Goal: Task Accomplishment & Management: Complete application form

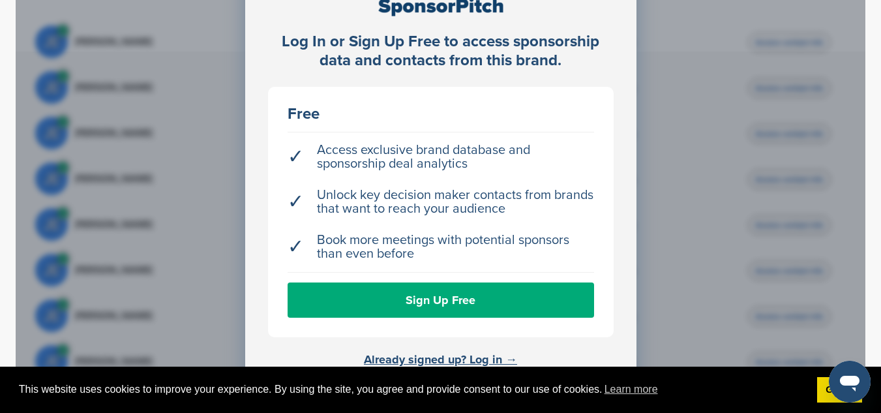
scroll to position [487, 0]
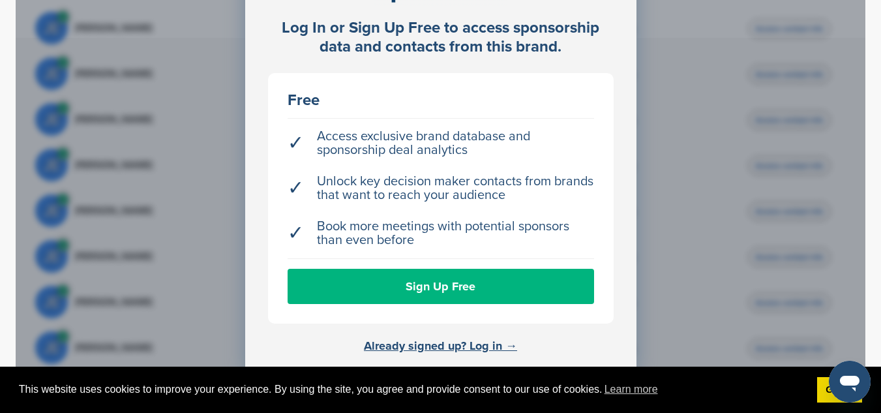
click at [430, 303] on link "Sign Up Free" at bounding box center [441, 286] width 307 height 35
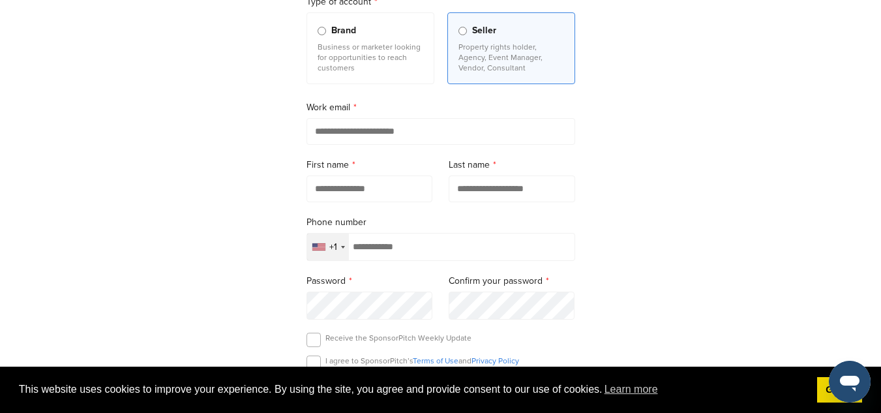
scroll to position [164, 0]
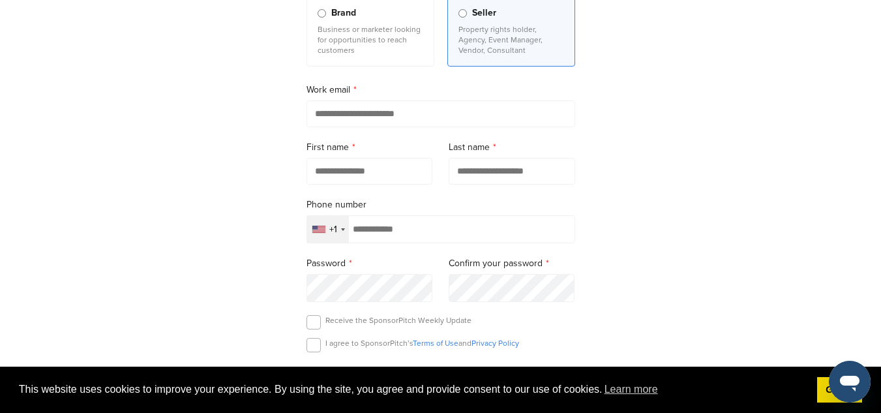
click at [330, 115] on input "email" at bounding box center [441, 113] width 269 height 27
type input "**********"
type input "******"
type input "**********"
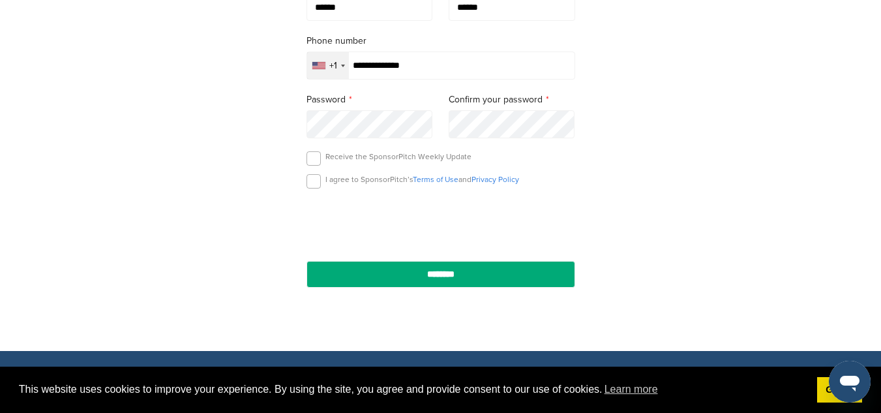
scroll to position [329, 0]
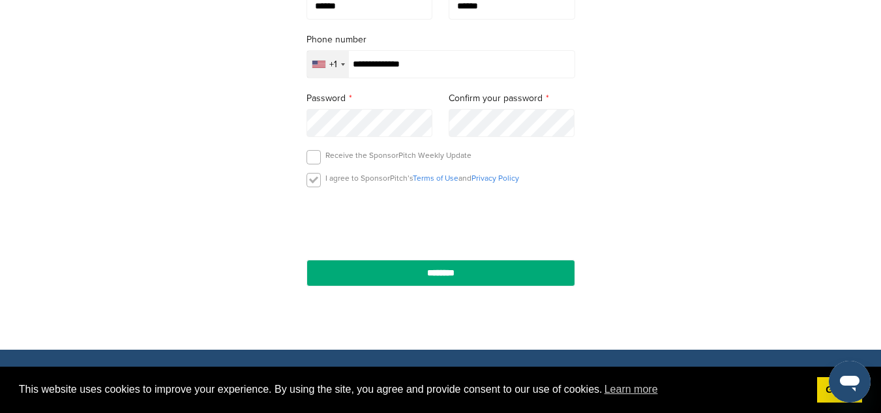
click at [310, 183] on label at bounding box center [314, 180] width 14 height 14
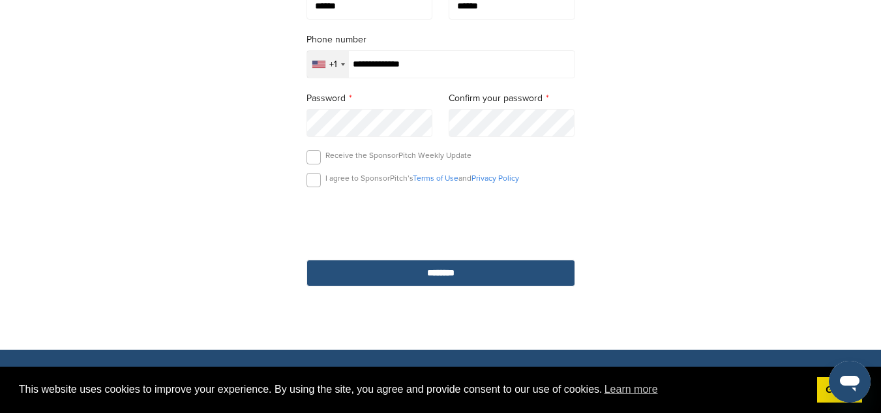
click at [394, 279] on input "********" at bounding box center [441, 273] width 269 height 27
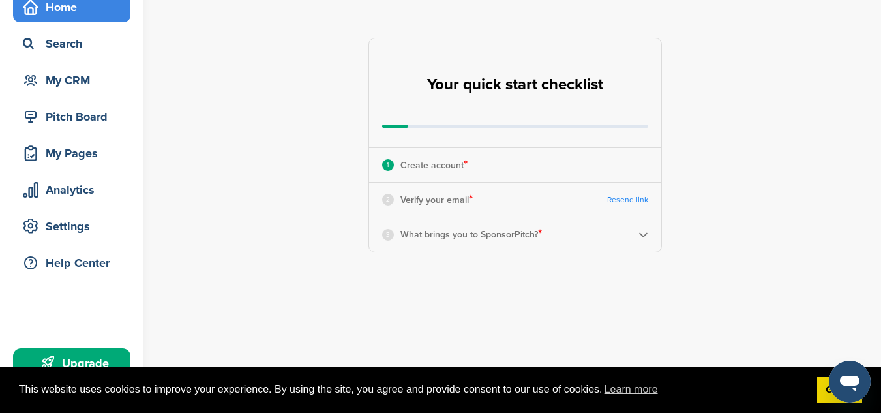
scroll to position [23, 0]
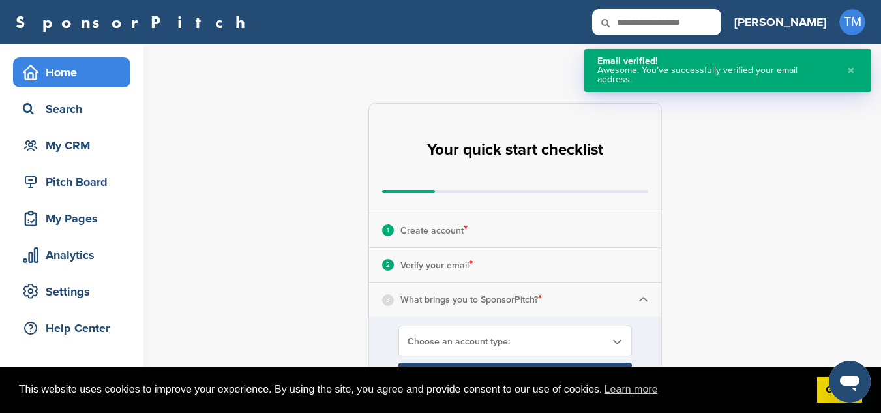
click at [433, 344] on span "Choose an account type:" at bounding box center [507, 341] width 198 height 11
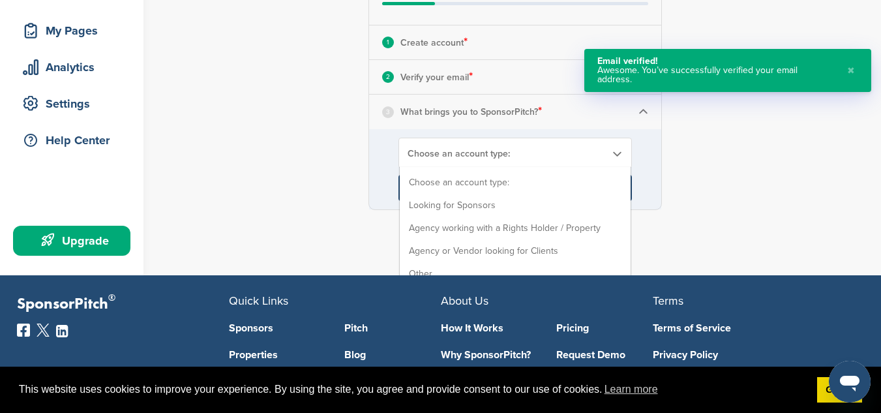
scroll to position [190, 0]
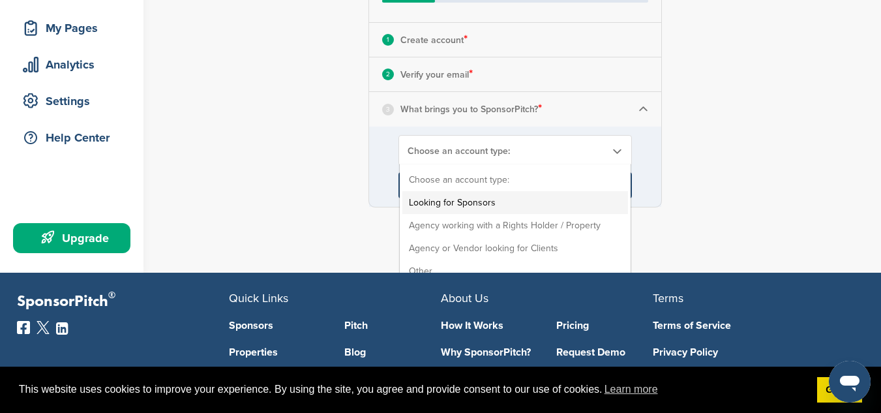
click at [514, 196] on li "Looking for Sponsors" at bounding box center [515, 202] width 226 height 23
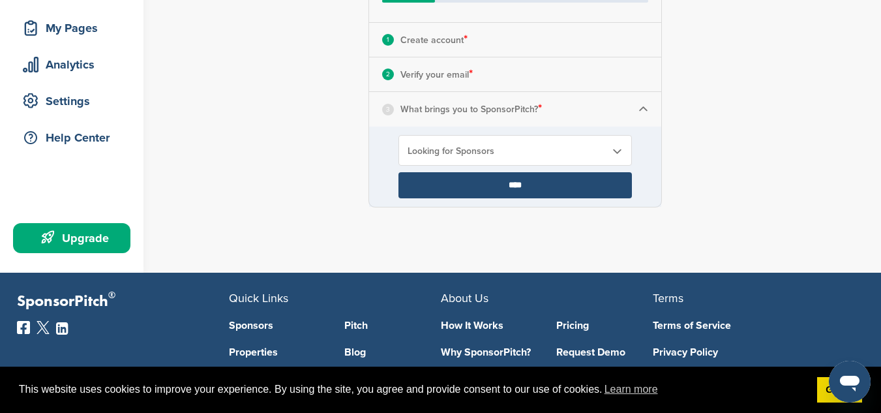
click at [507, 186] on input "****" at bounding box center [516, 185] width 234 height 26
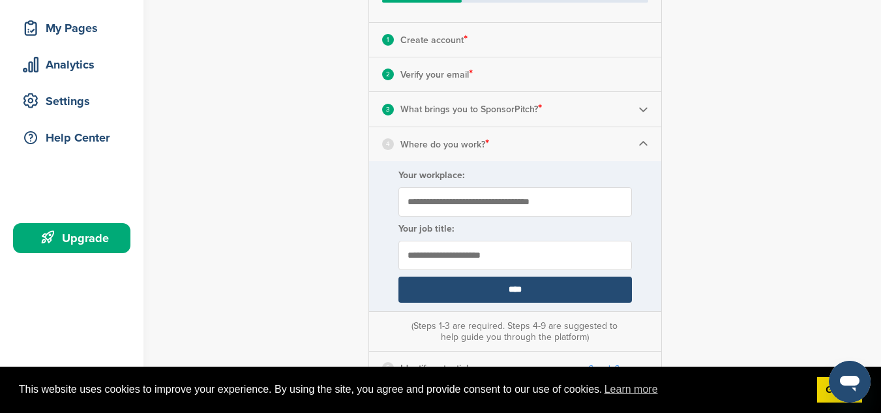
click at [444, 207] on input "Your workplace:" at bounding box center [516, 201] width 234 height 29
type input "**********"
click at [442, 264] on input "text" at bounding box center [516, 255] width 234 height 29
type input "**********"
click at [490, 289] on input "****" at bounding box center [516, 290] width 234 height 26
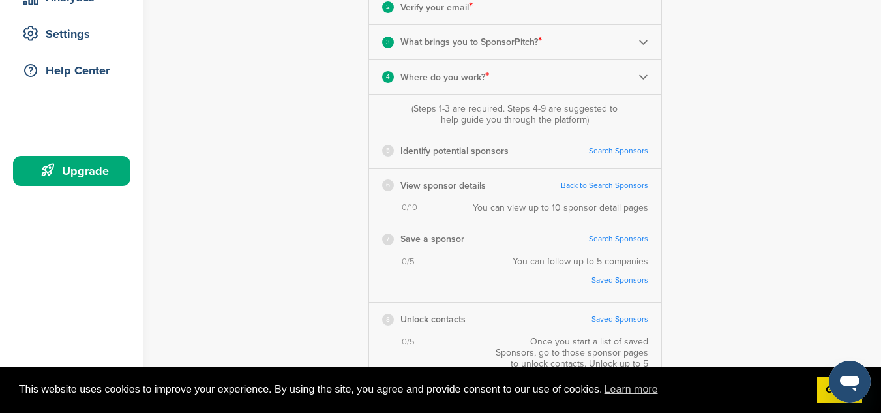
scroll to position [236, 0]
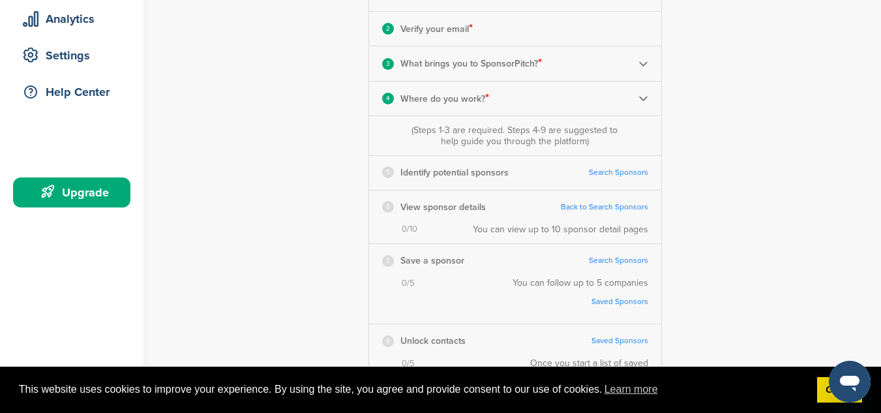
click at [643, 101] on img at bounding box center [644, 98] width 10 height 10
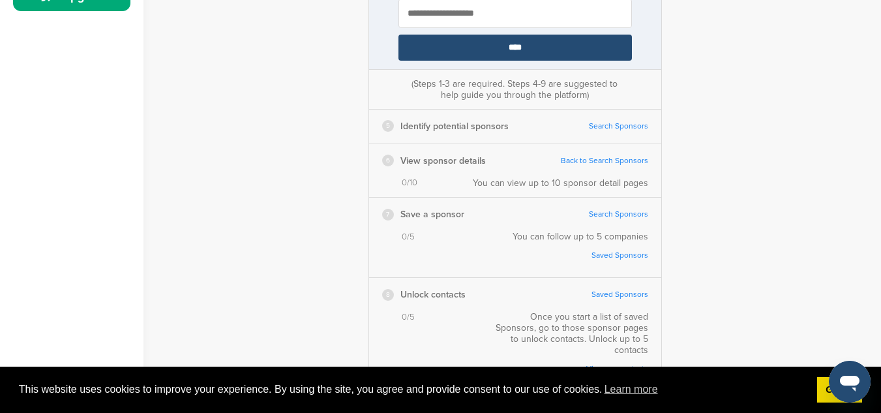
scroll to position [438, 0]
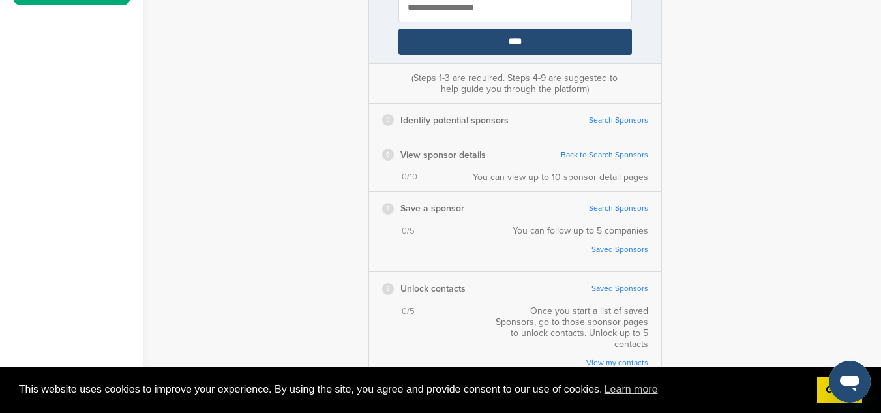
click at [611, 121] on link "Search Sponsors" at bounding box center [618, 120] width 59 height 10
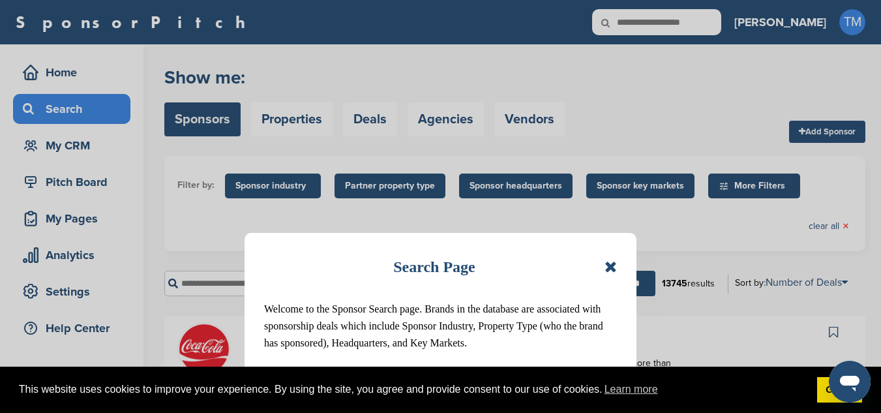
click at [607, 269] on icon at bounding box center [611, 267] width 12 height 16
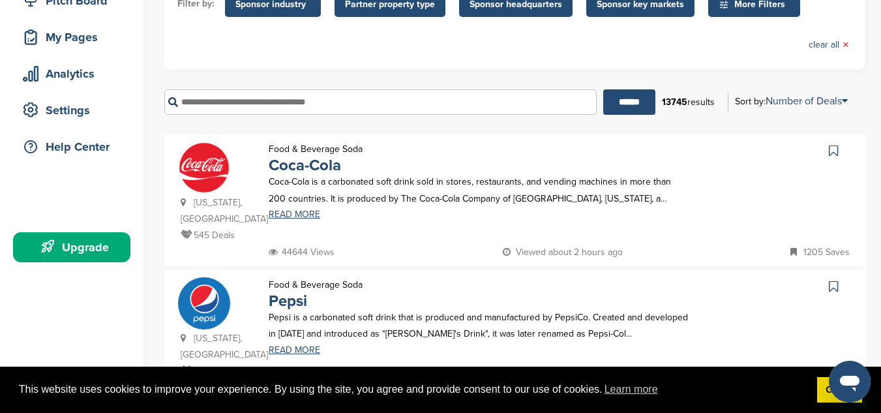
scroll to position [96, 0]
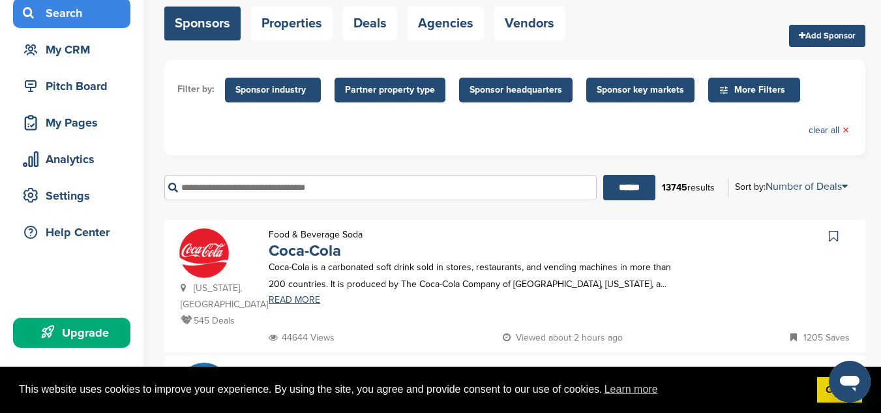
click at [267, 189] on input "text" at bounding box center [380, 187] width 432 height 25
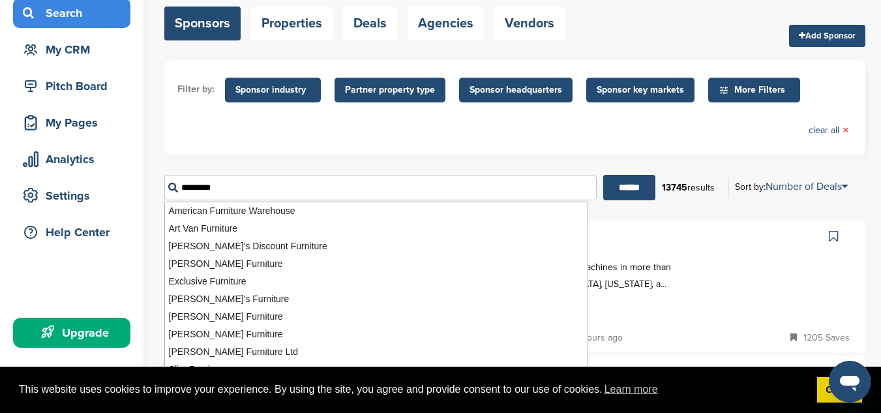
type input "*********"
click at [603, 175] on input "******" at bounding box center [629, 187] width 52 height 25
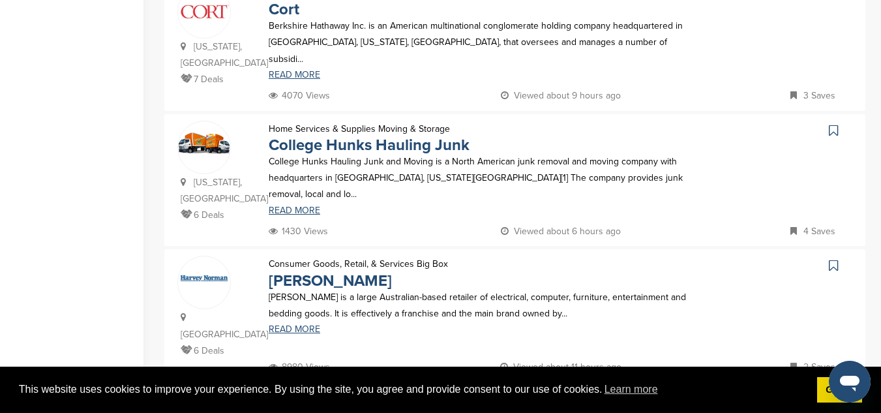
scroll to position [1296, 0]
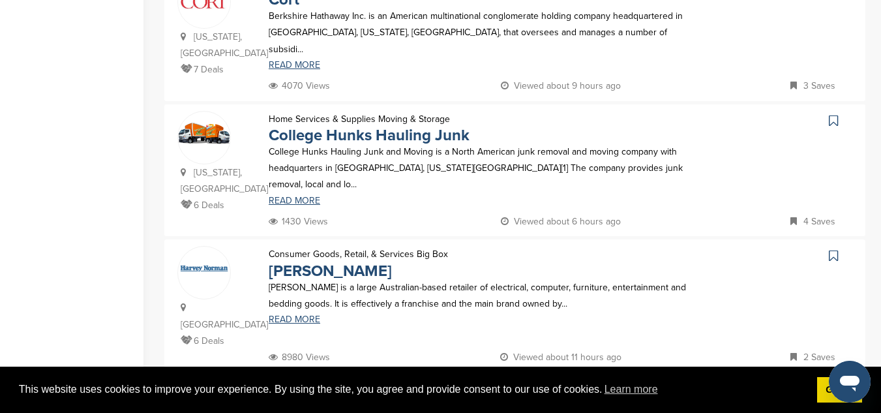
click at [382, 375] on img at bounding box center [515, 399] width 438 height 49
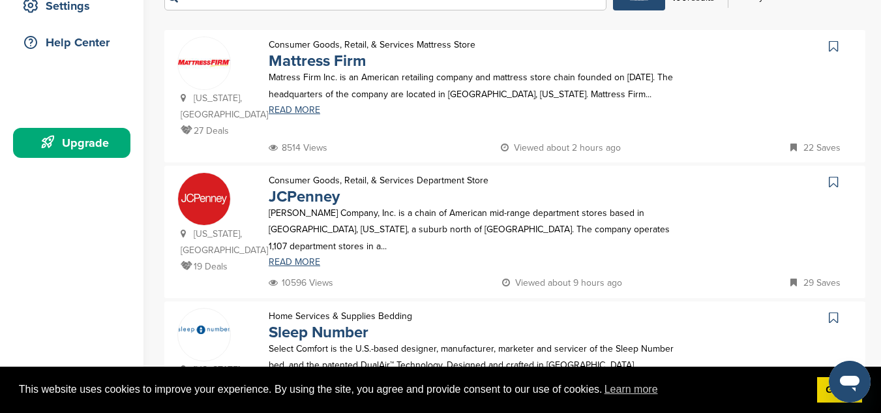
scroll to position [292, 0]
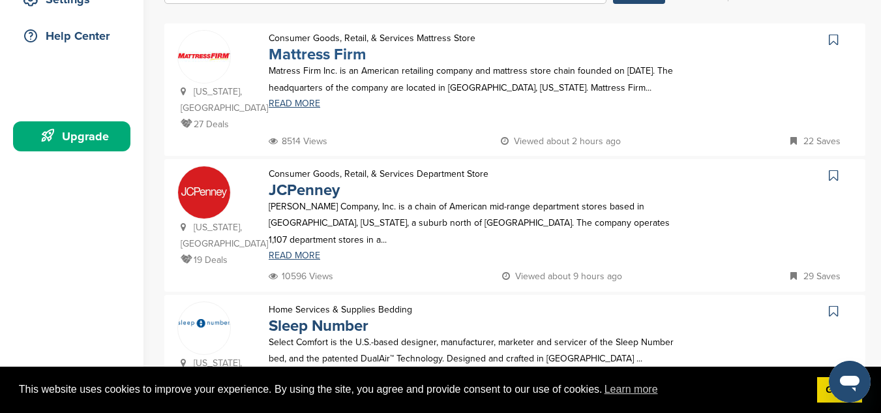
click at [307, 57] on link "Mattress Firm" at bounding box center [317, 54] width 97 height 19
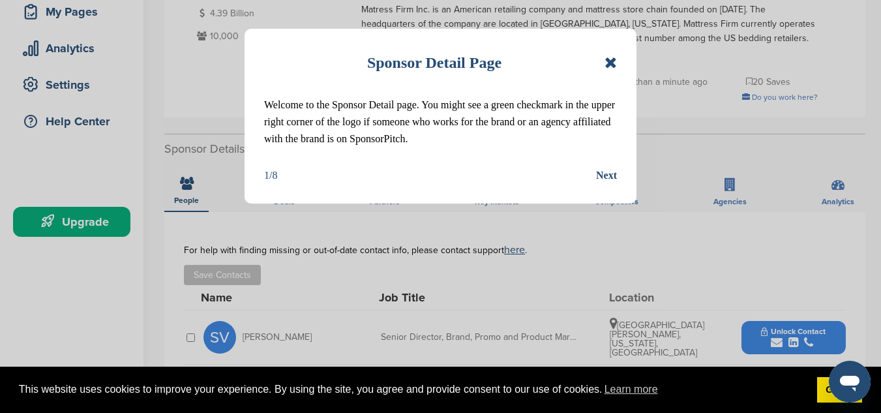
scroll to position [209, 0]
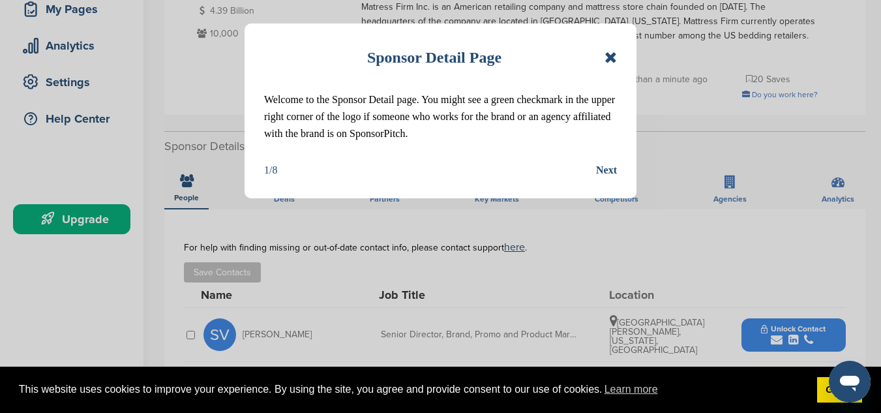
click at [597, 141] on p "Welcome to the Sponsor Detail page. You might see a green checkmark in the uppe…" at bounding box center [440, 116] width 353 height 51
click at [597, 172] on div "Next" at bounding box center [606, 170] width 21 height 17
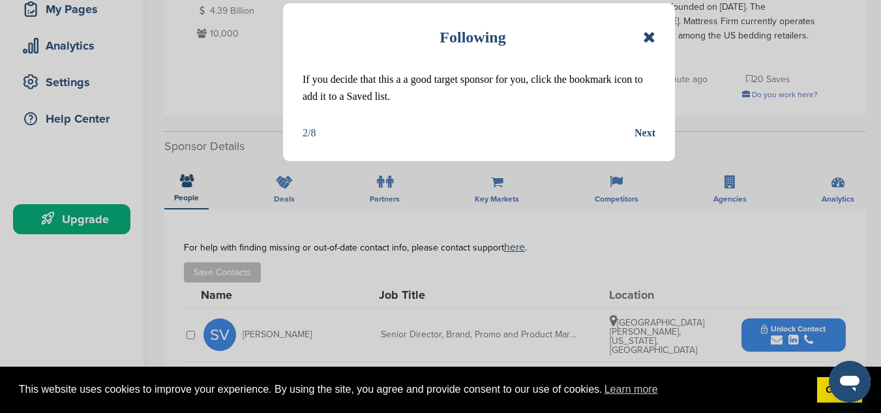
click at [644, 133] on div "Next" at bounding box center [645, 133] width 21 height 17
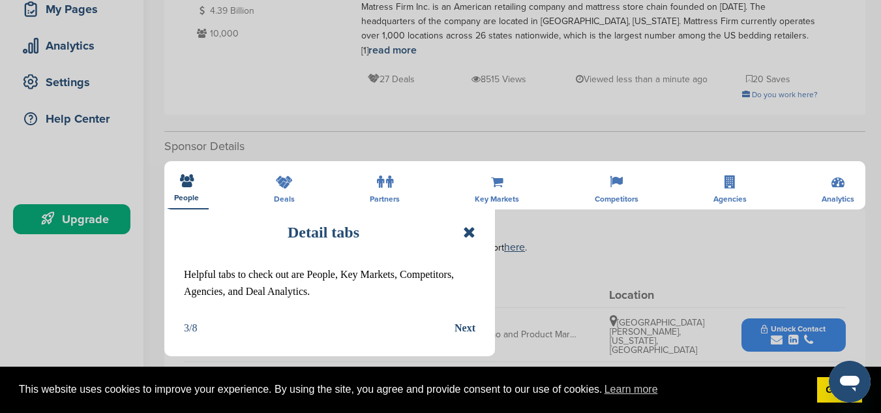
click at [457, 328] on div "Next" at bounding box center [465, 328] width 21 height 17
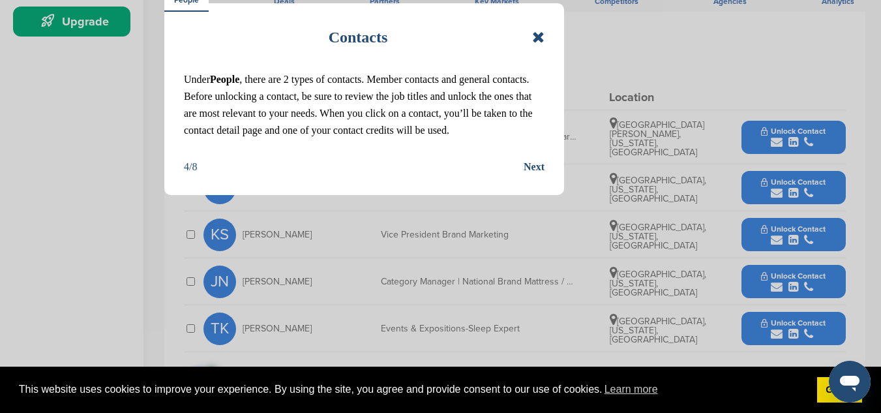
scroll to position [416, 0]
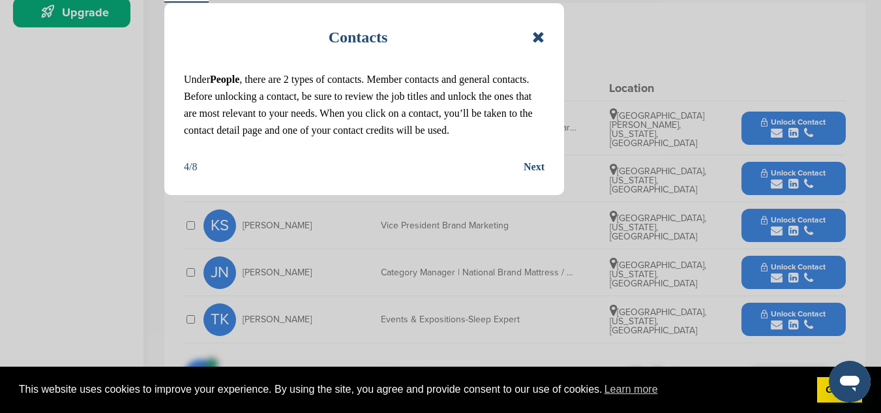
click at [532, 167] on div "Next" at bounding box center [534, 166] width 21 height 17
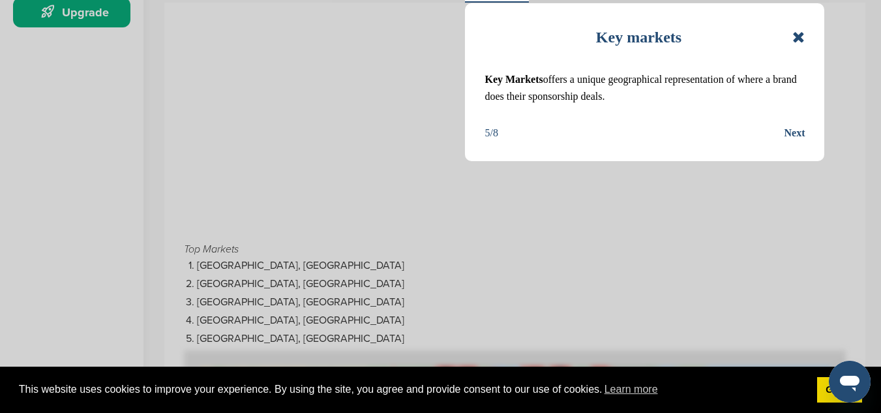
click at [792, 138] on div "Next" at bounding box center [794, 133] width 21 height 17
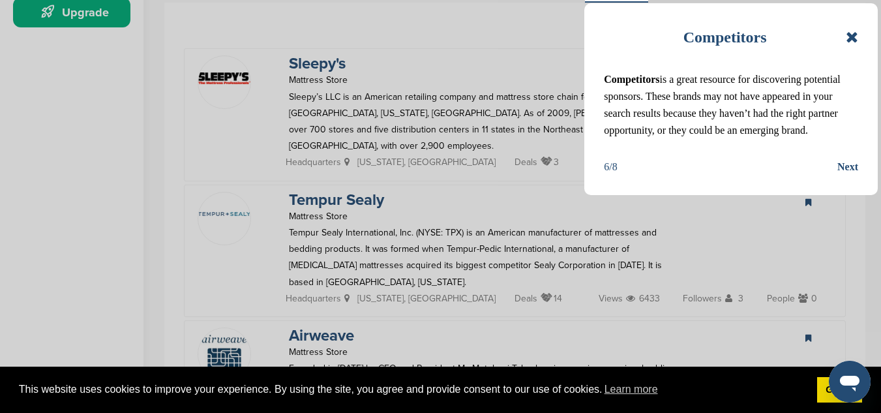
click at [847, 169] on div "Next" at bounding box center [847, 166] width 21 height 17
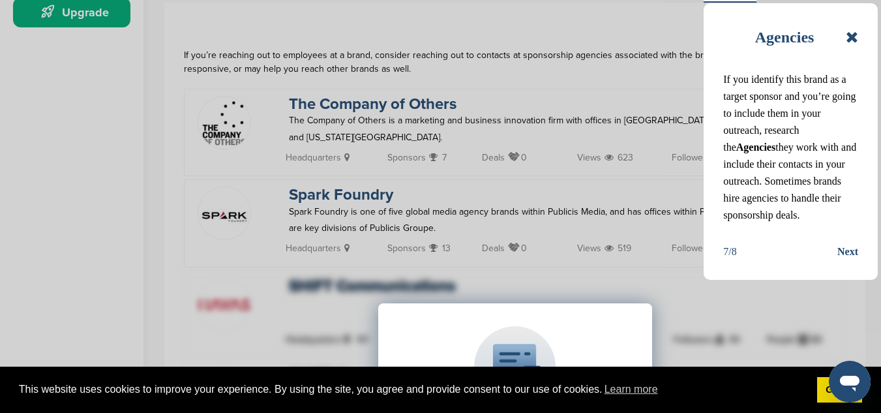
click at [848, 252] on div "Next" at bounding box center [847, 251] width 21 height 17
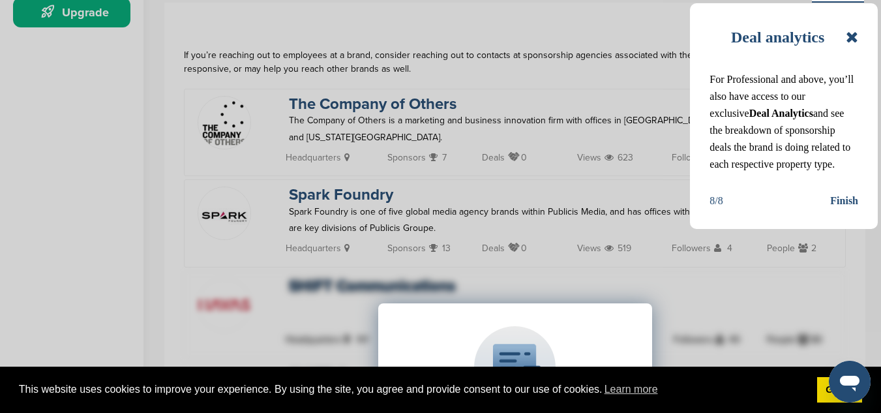
click at [848, 252] on div "Deal analytics For Professional and above, you’ll also have access to our exclu…" at bounding box center [440, 206] width 881 height 413
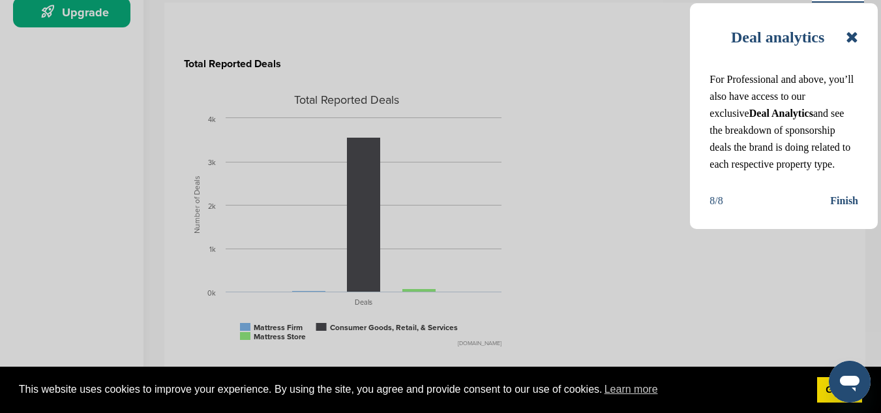
click at [840, 201] on div "Finish" at bounding box center [844, 200] width 28 height 17
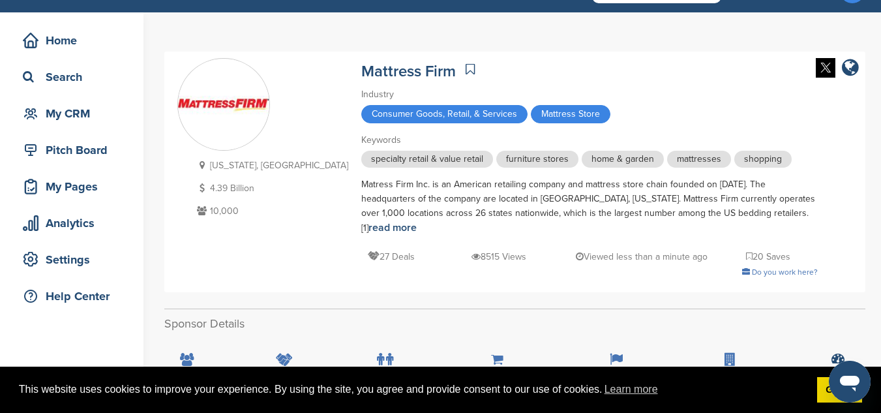
scroll to position [25, 0]
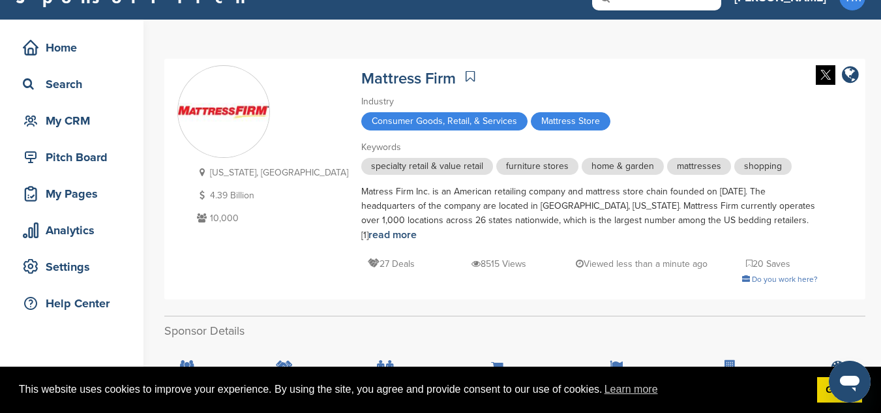
click at [462, 80] on link at bounding box center [470, 77] width 16 height 20
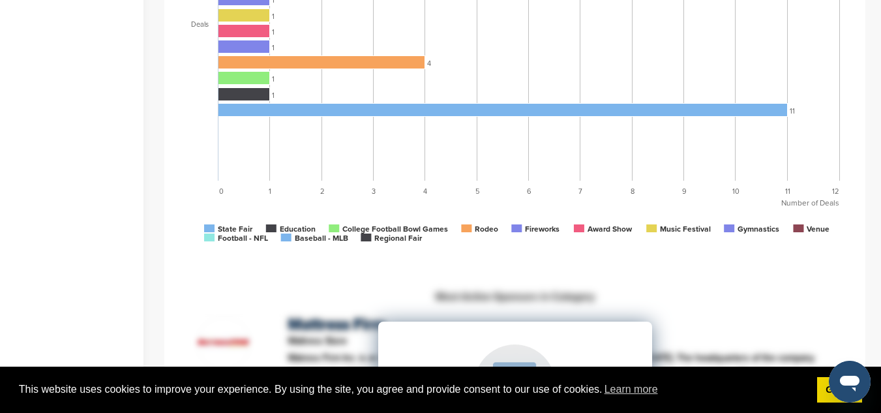
scroll to position [1320, 0]
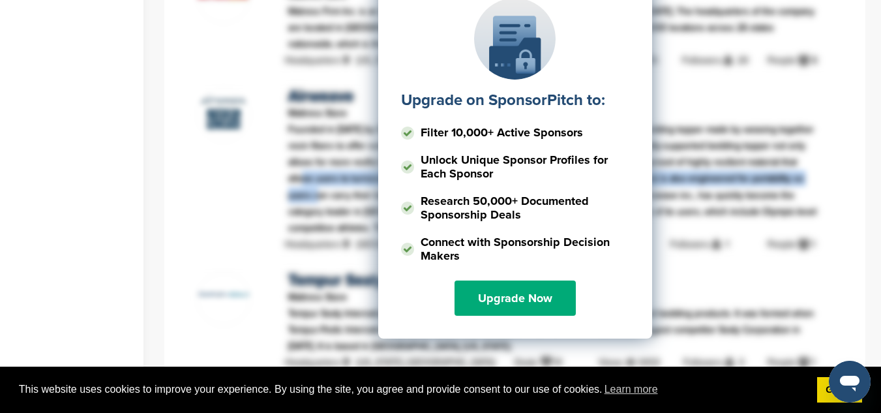
drag, startPoint x: 866, startPoint y: 140, endPoint x: 867, endPoint y: 157, distance: 17.0
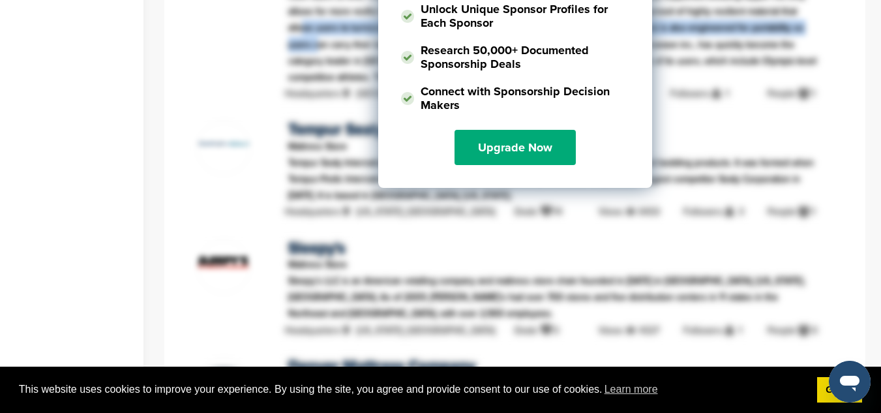
scroll to position [1494, 0]
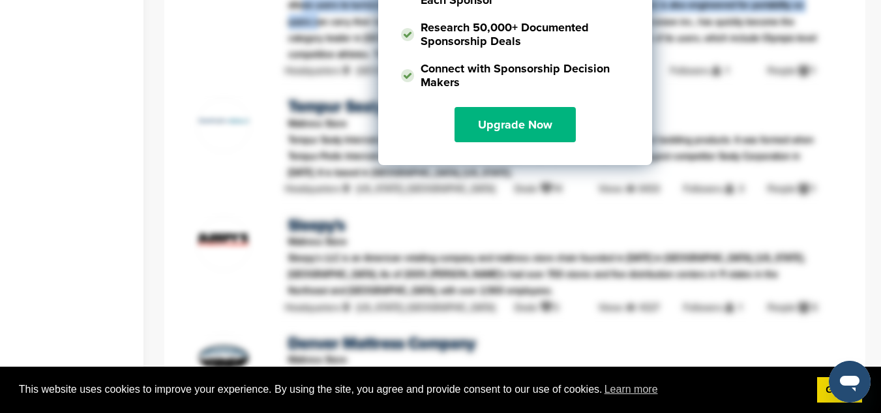
click at [521, 109] on link "Upgrade Now" at bounding box center [515, 124] width 121 height 35
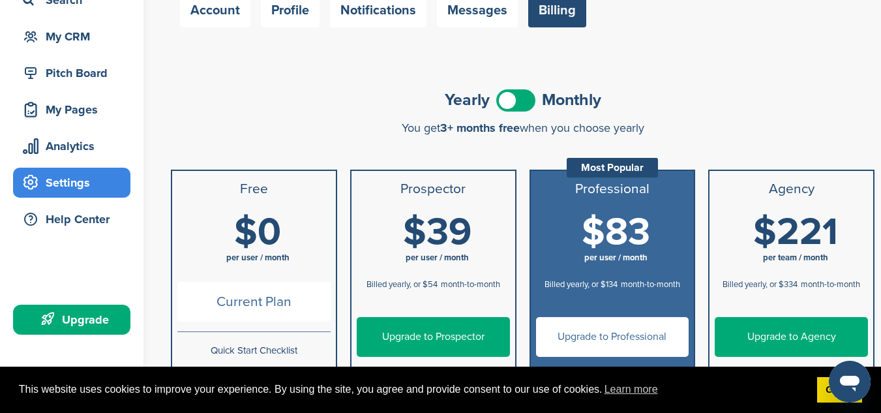
scroll to position [110, 0]
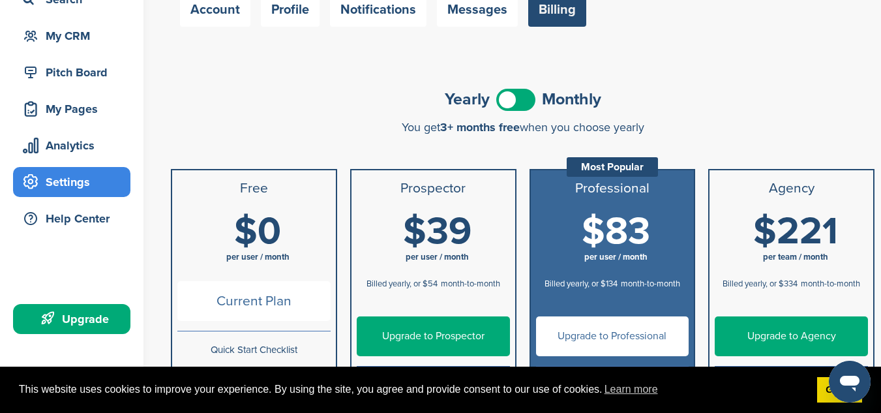
click at [522, 106] on span at bounding box center [515, 100] width 39 height 22
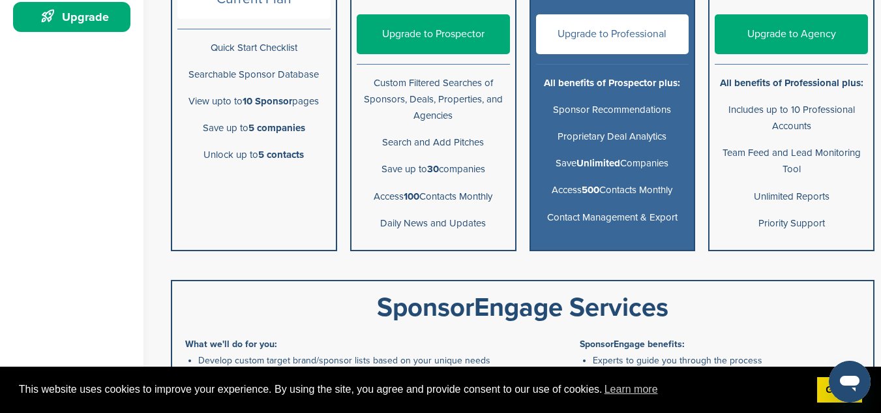
scroll to position [0, 0]
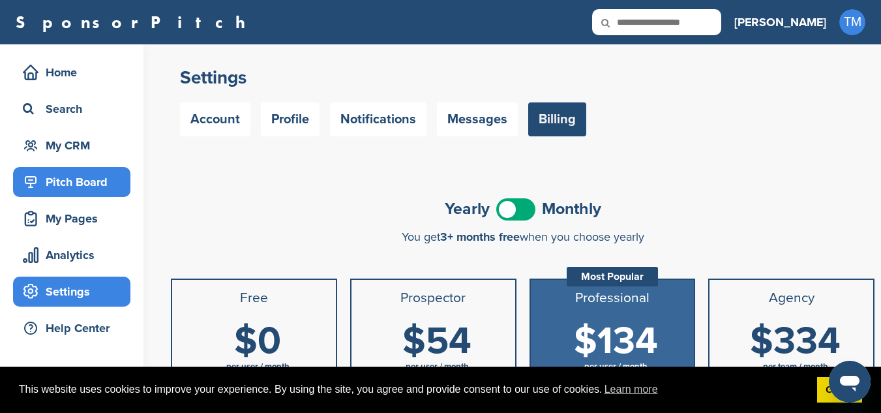
click at [74, 187] on div "Pitch Board" at bounding box center [75, 181] width 111 height 23
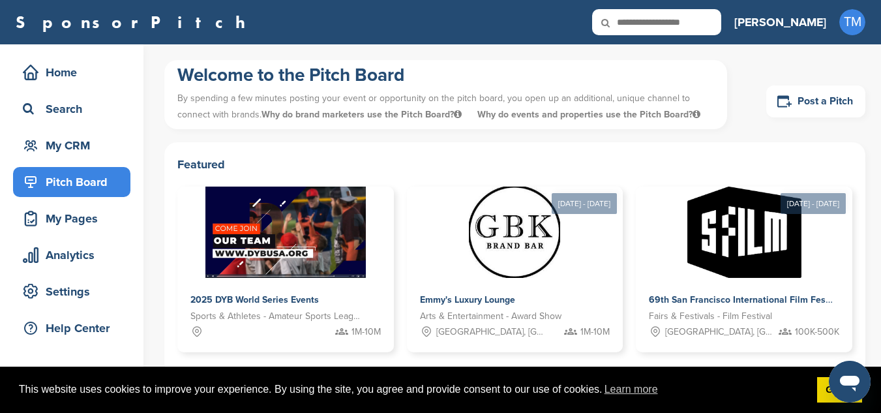
drag, startPoint x: 888, startPoint y: 82, endPoint x: 890, endPoint y: 37, distance: 45.7
click at [881, 37] on html "This website uses cookies to improve your experience. By using the site, you ag…" at bounding box center [440, 206] width 881 height 413
